Goal: Transaction & Acquisition: Purchase product/service

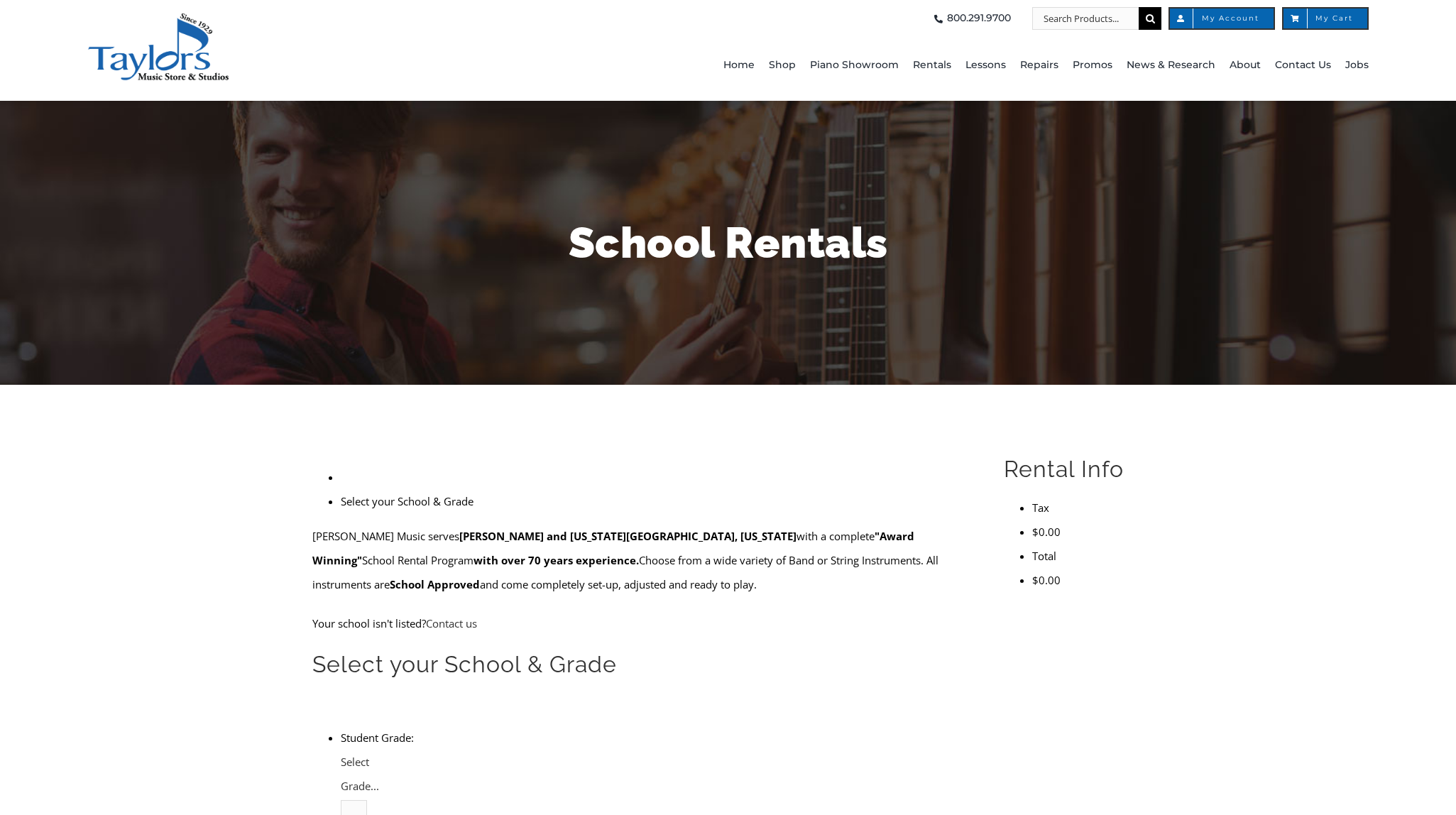
click at [517, 586] on form "[PERSON_NAME] Music serves [GEOGRAPHIC_DATA] and [US_STATE][GEOGRAPHIC_DATA], […" at bounding box center [642, 640] width 645 height 386
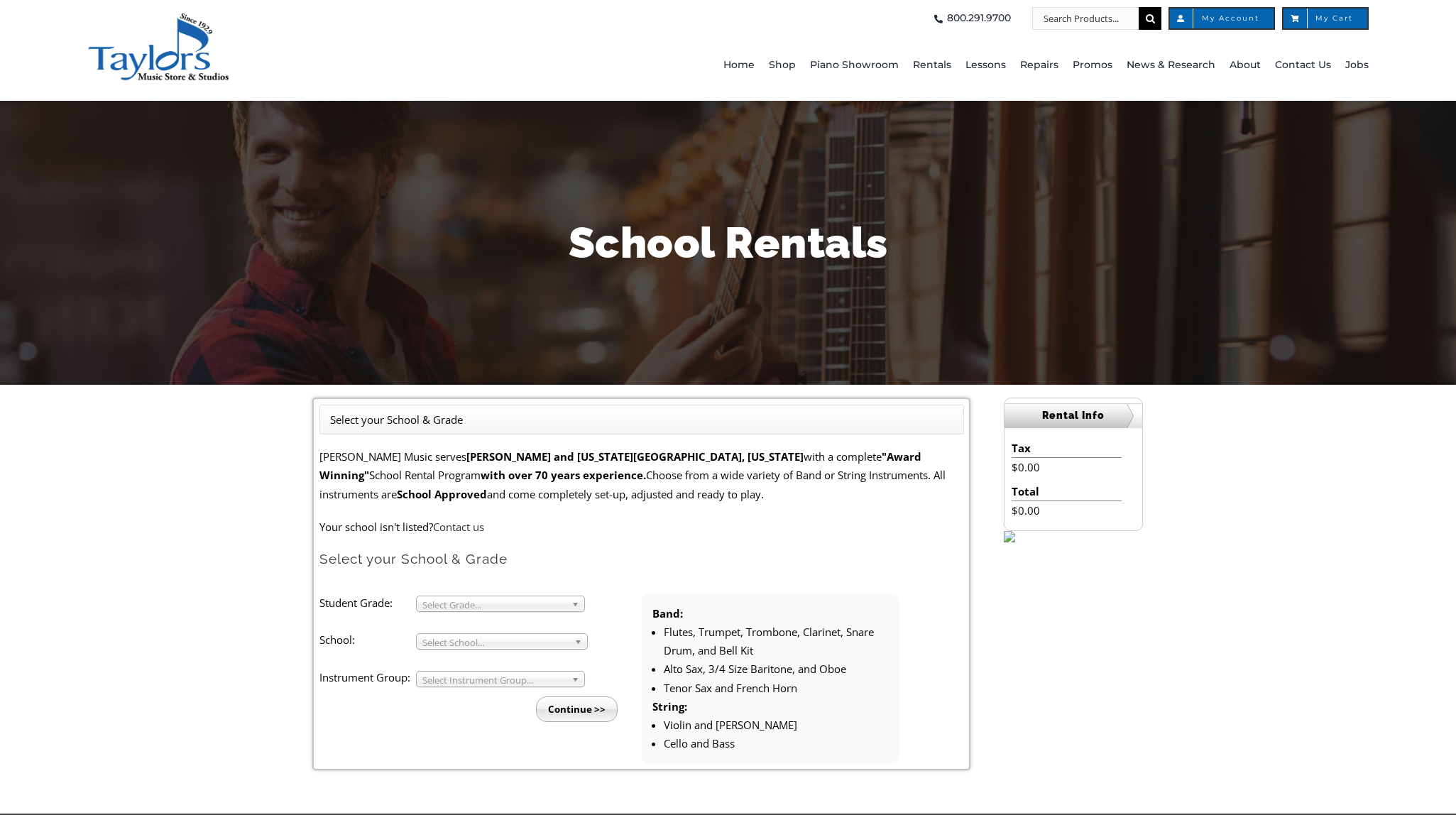
click at [515, 592] on form "[PERSON_NAME] Music serves [GEOGRAPHIC_DATA] and [US_STATE][GEOGRAPHIC_DATA], […" at bounding box center [642, 605] width 645 height 316
click at [515, 606] on span "Select Grade..." at bounding box center [494, 604] width 143 height 17
click at [512, 623] on li "3" at bounding box center [504, 620] width 153 height 18
click at [492, 638] on span "Select School..." at bounding box center [495, 642] width 146 height 17
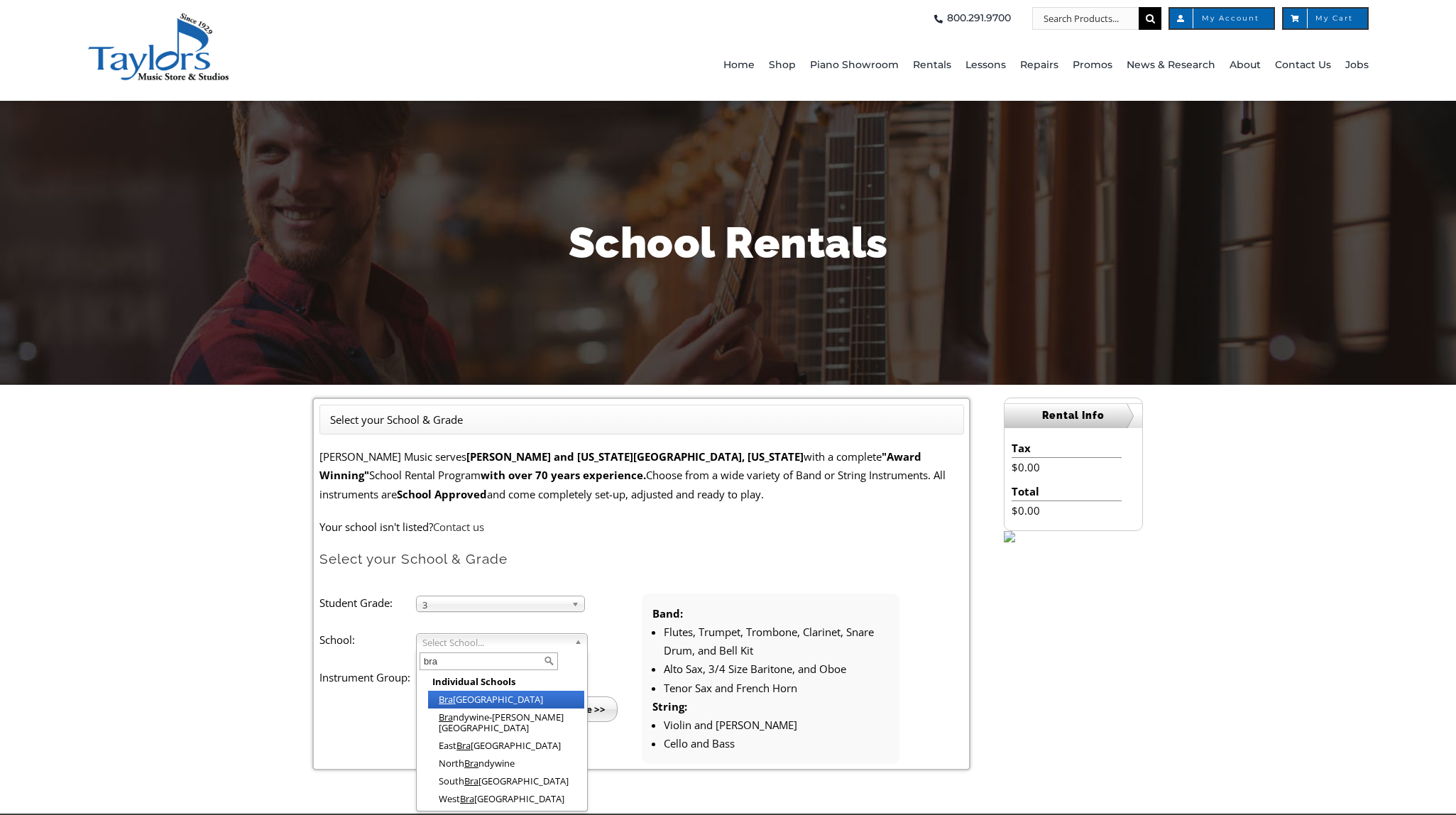
type input "bra"
click at [505, 702] on li "Bra dford Heights Elementary" at bounding box center [506, 700] width 156 height 18
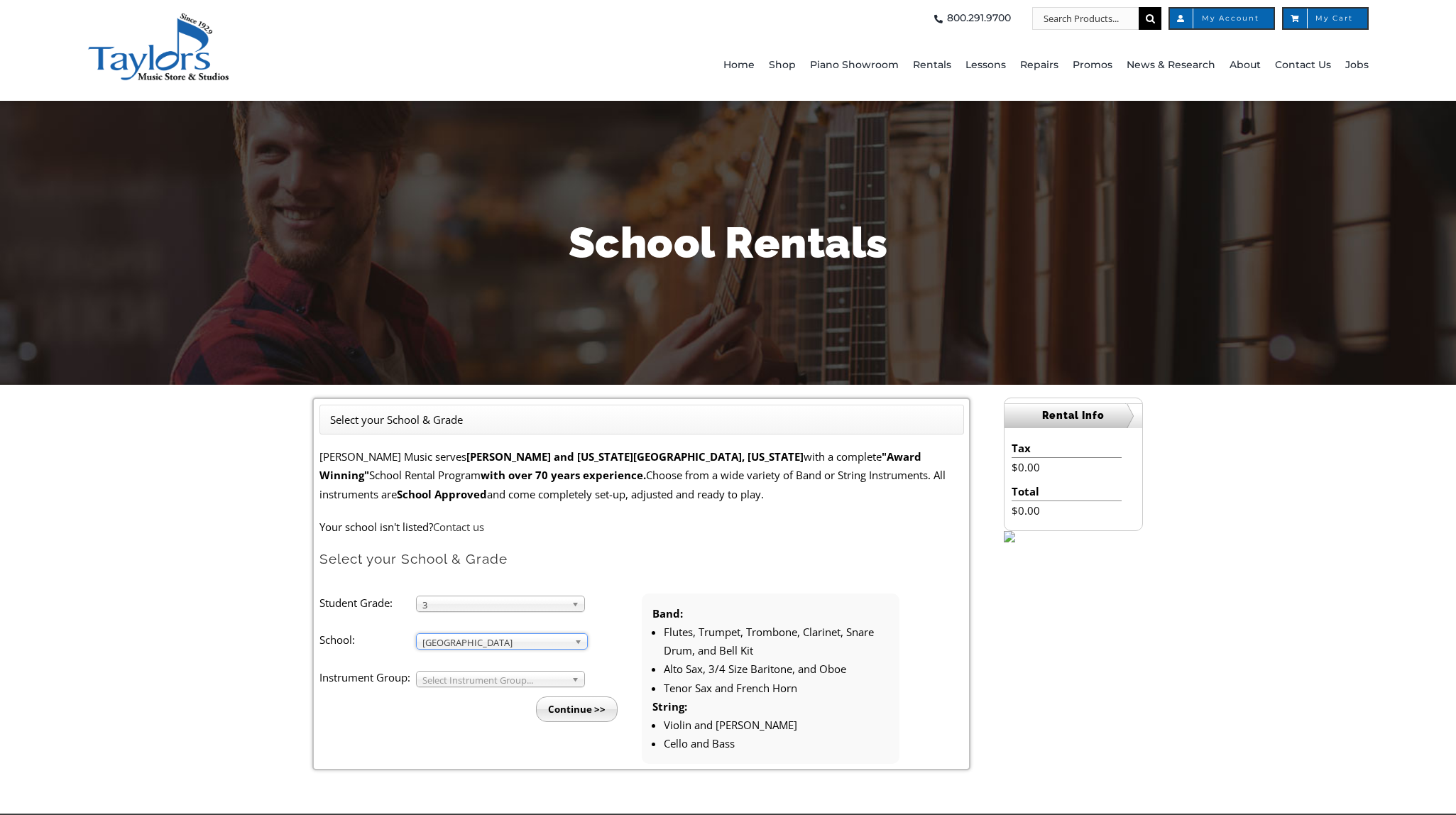
click at [504, 687] on div "Select Instrument Group..." at bounding box center [500, 679] width 169 height 16
click at [504, 687] on div "Band Band Strings" at bounding box center [500, 679] width 169 height 16
drag, startPoint x: 495, startPoint y: 677, endPoint x: 471, endPoint y: 714, distance: 44.1
click at [471, 687] on div "Band Band Strings" at bounding box center [500, 679] width 169 height 16
click at [561, 705] on input "Continue >>" at bounding box center [577, 709] width 81 height 26
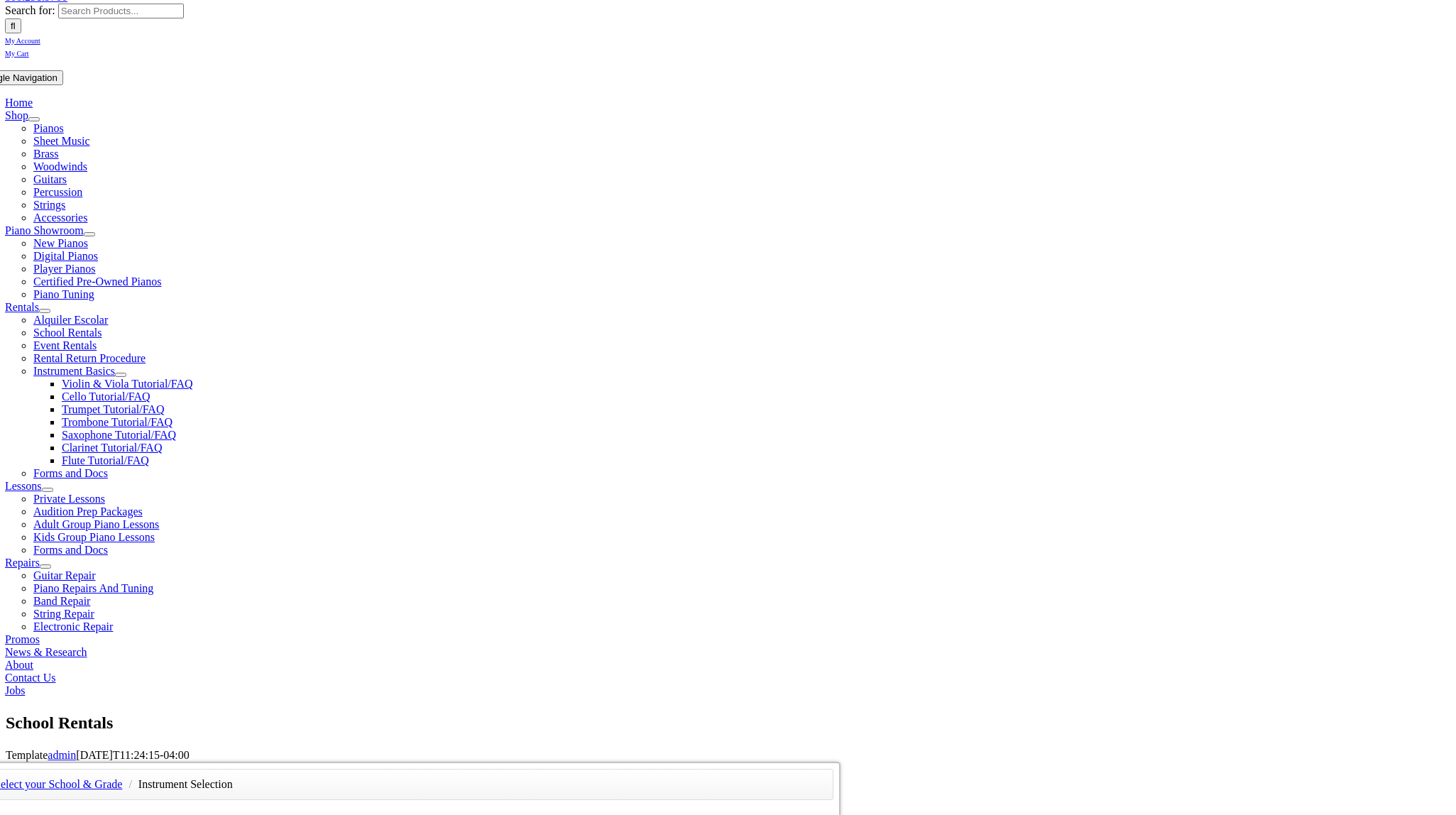
scroll to position [497, 0]
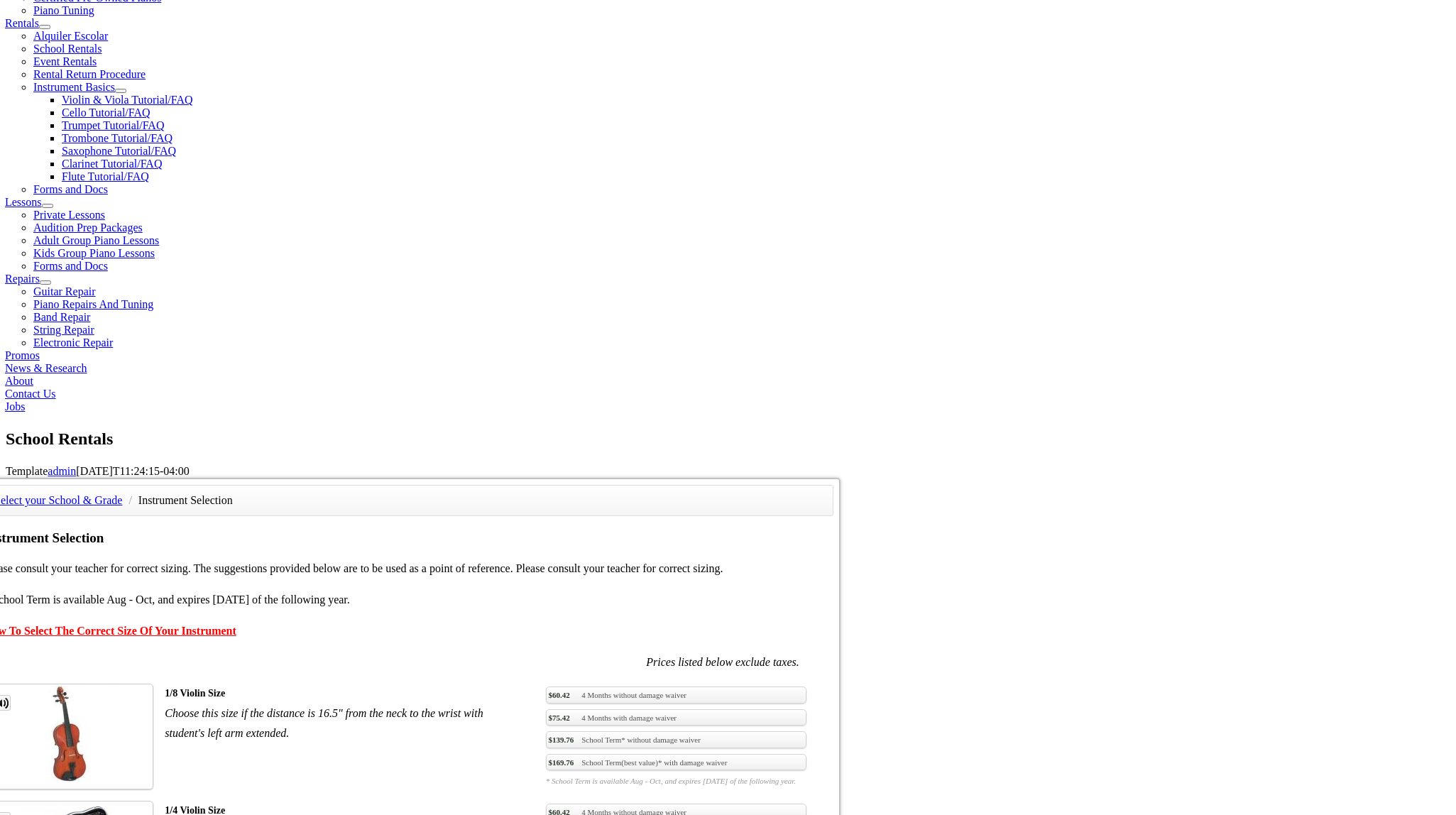
click at [118, 685] on img at bounding box center [68, 734] width 98 height 98
click at [11, 695] on link "MP3 Clip" at bounding box center [3, 703] width 16 height 16
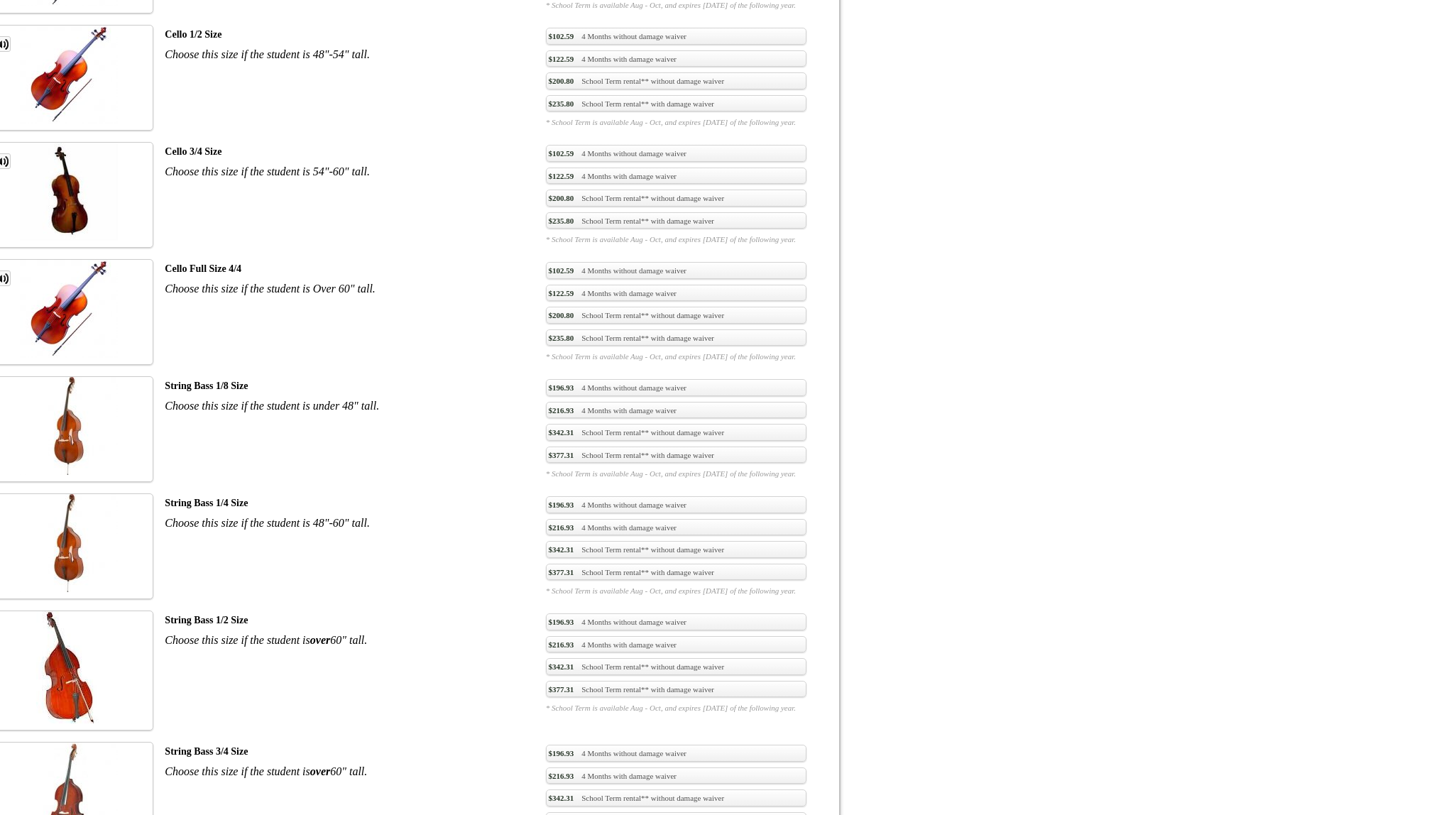
scroll to position [3195, 0]
